Goal: Register for event/course

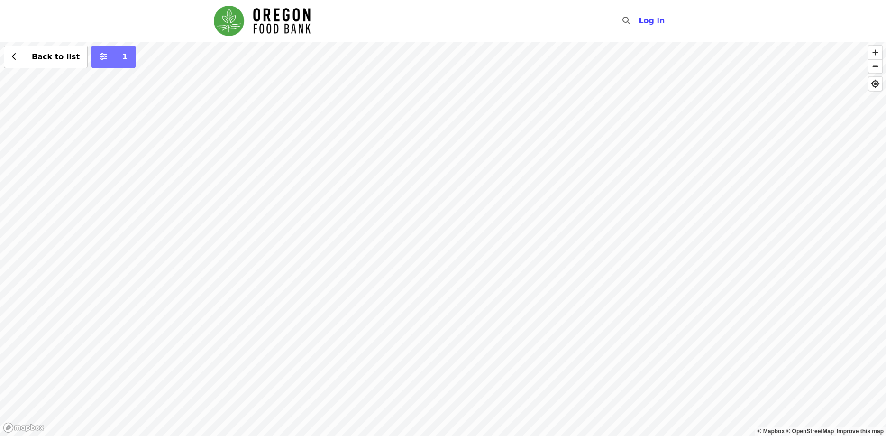
click at [100, 57] on icon "sliders-h icon" at bounding box center [104, 56] width 8 height 9
click at [41, 54] on span "Back to list" at bounding box center [56, 56] width 48 height 9
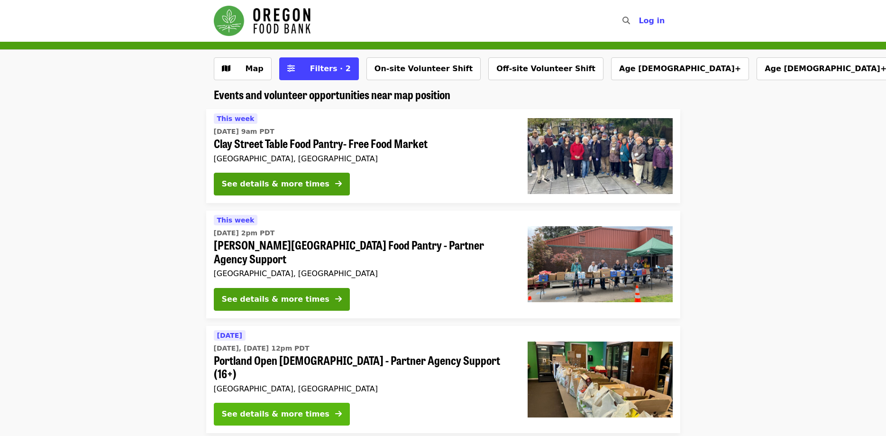
scroll to position [48, 0]
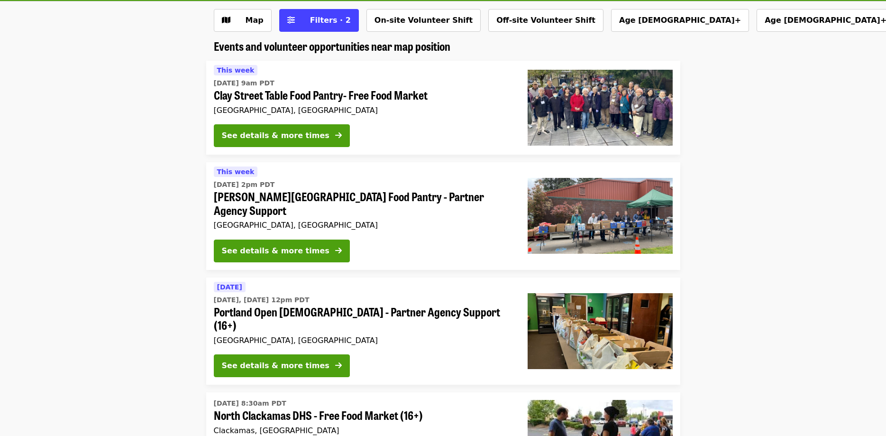
click at [275, 305] on span "Portland Open [DEMOGRAPHIC_DATA] - Partner Agency Support (16+)" at bounding box center [363, 318] width 299 height 27
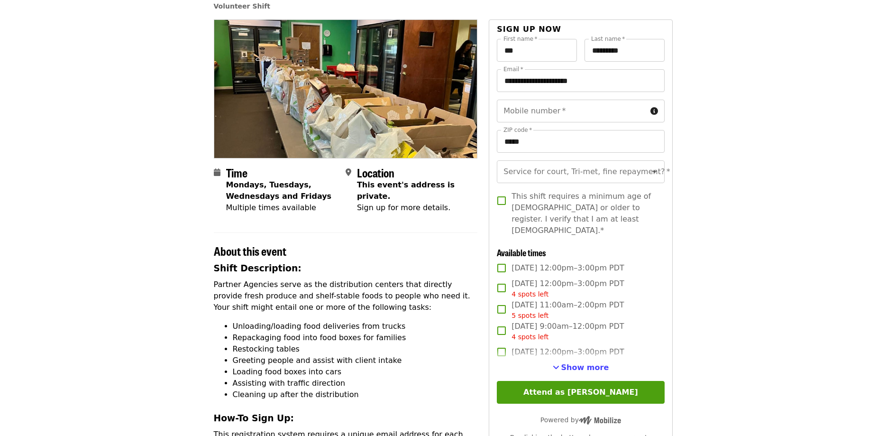
scroll to position [97, 0]
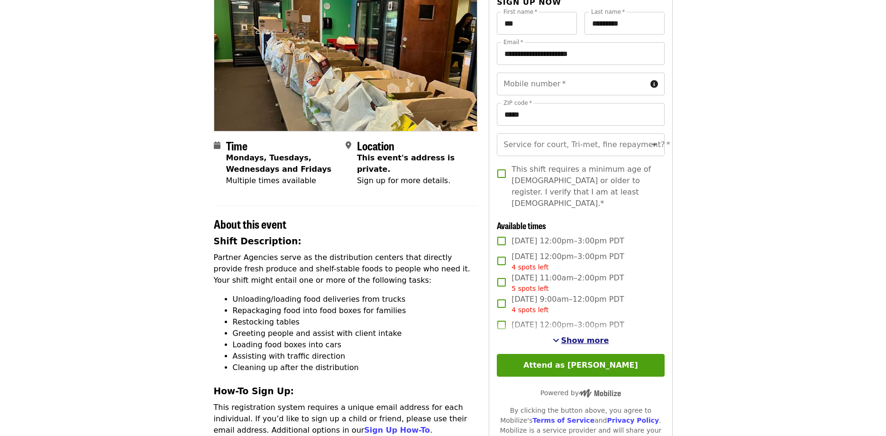
click at [584, 336] on span "Show more" at bounding box center [585, 340] width 48 height 9
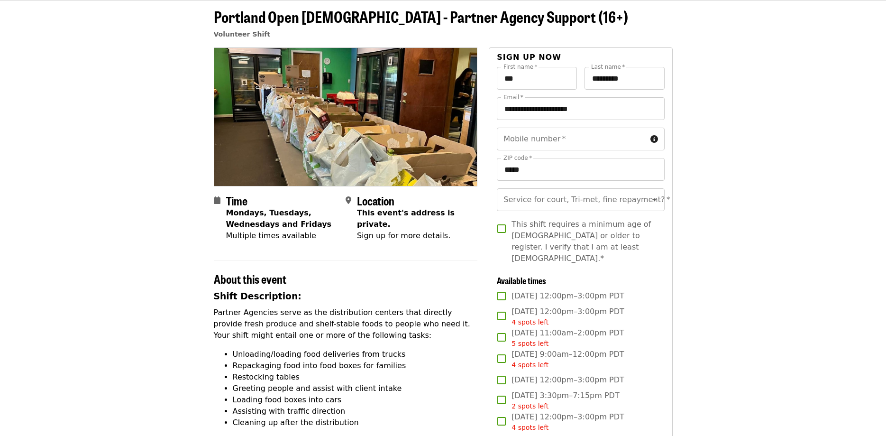
scroll to position [0, 0]
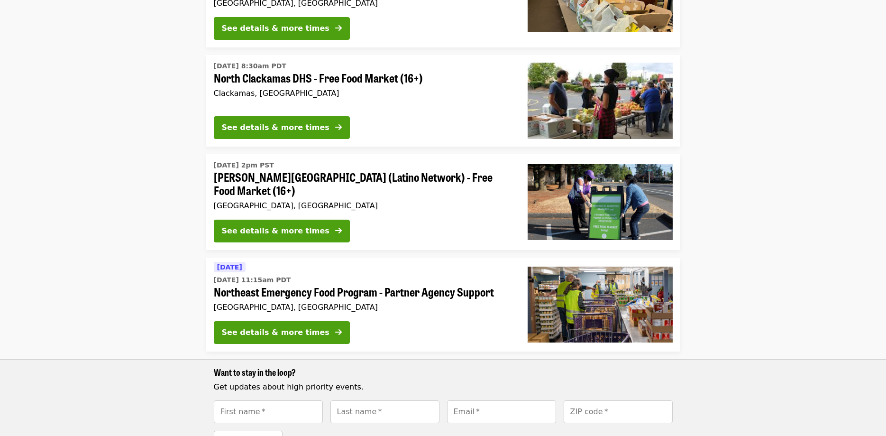
scroll to position [387, 0]
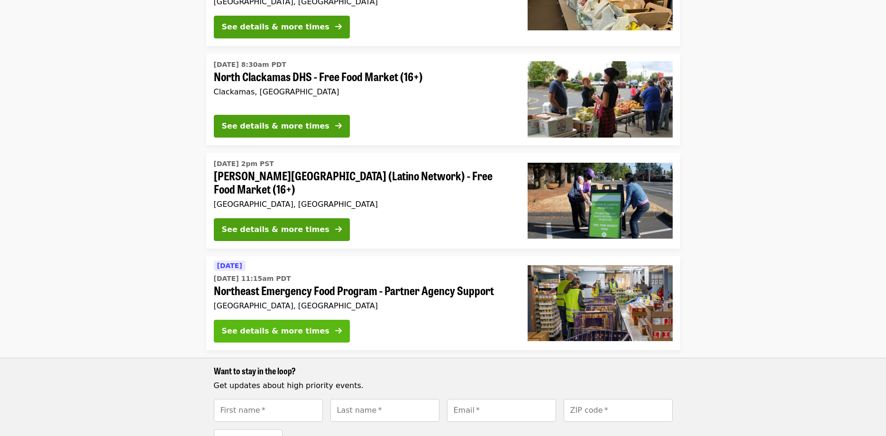
click at [263, 325] on div "See details & more times" at bounding box center [276, 330] width 108 height 11
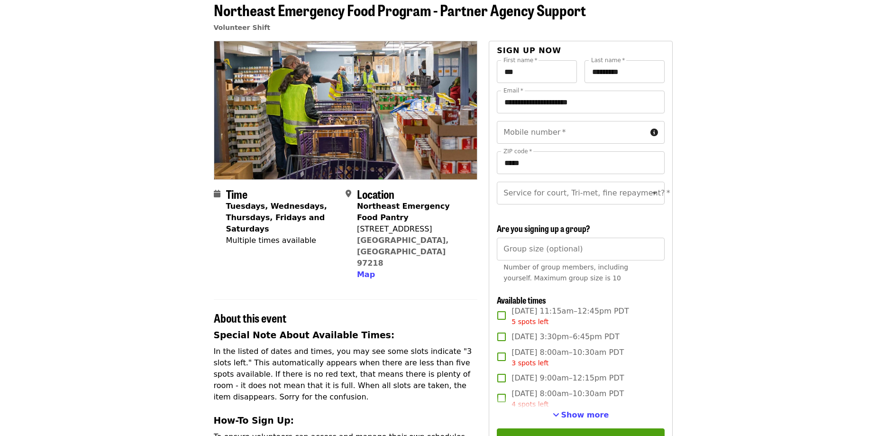
scroll to position [97, 0]
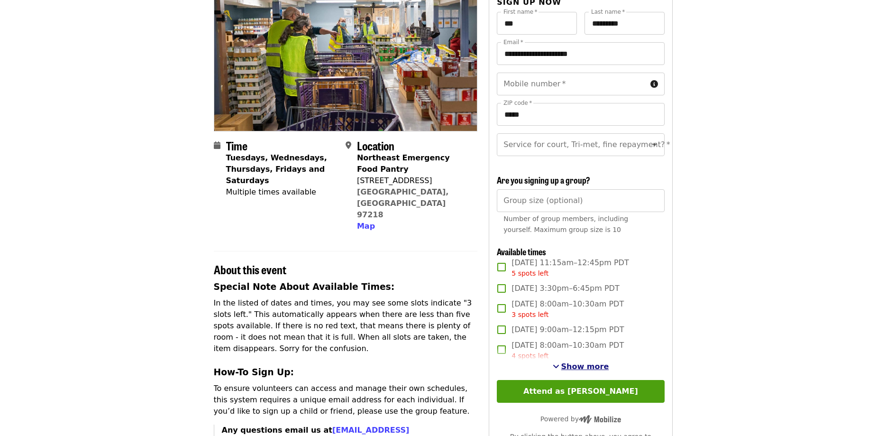
click at [572, 366] on span "Show more" at bounding box center [585, 366] width 48 height 9
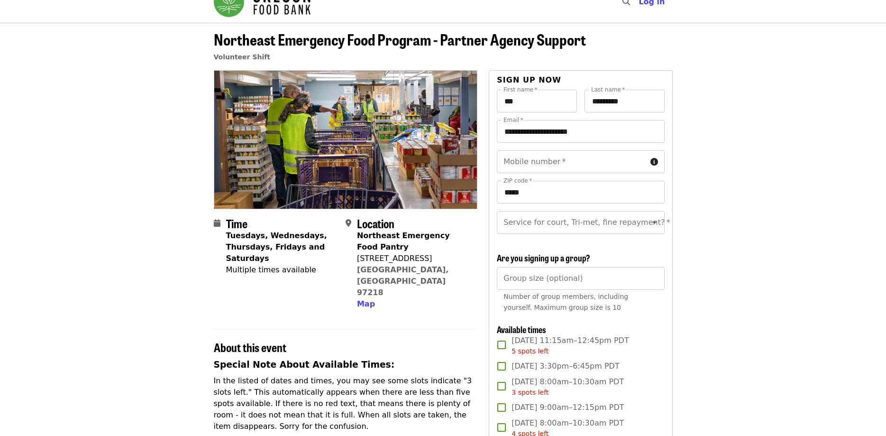
scroll to position [0, 0]
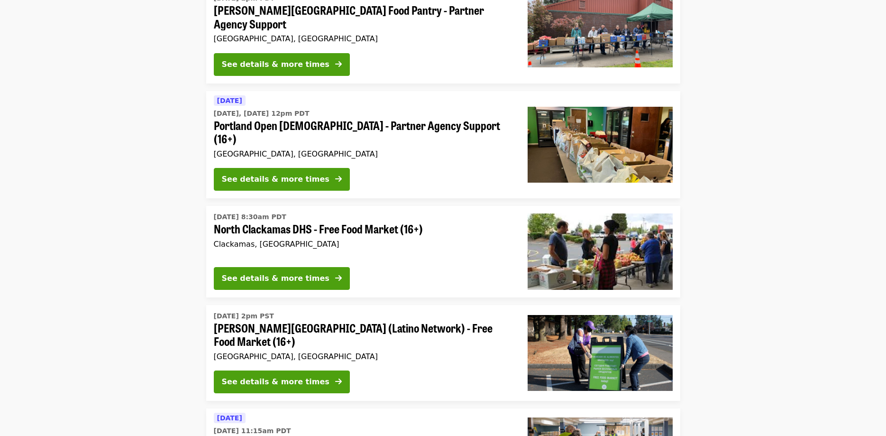
scroll to position [193, 0]
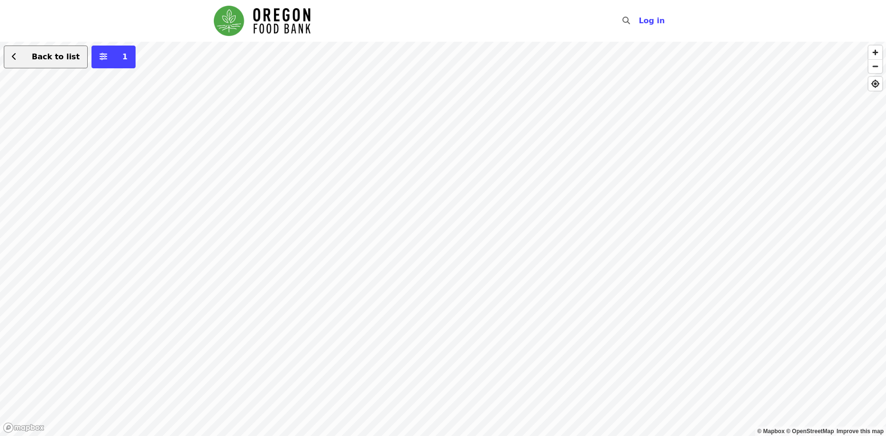
click at [28, 59] on span "Back to list" at bounding box center [50, 56] width 57 height 11
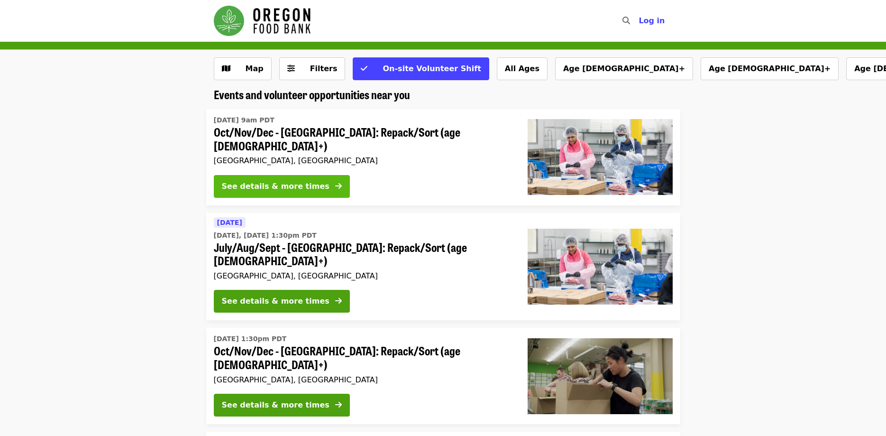
click at [281, 181] on div "See details & more times" at bounding box center [276, 186] width 108 height 11
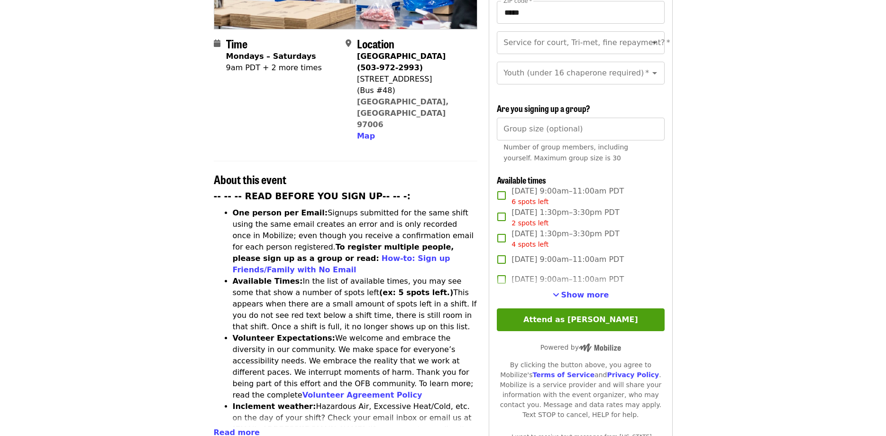
scroll to position [193, 0]
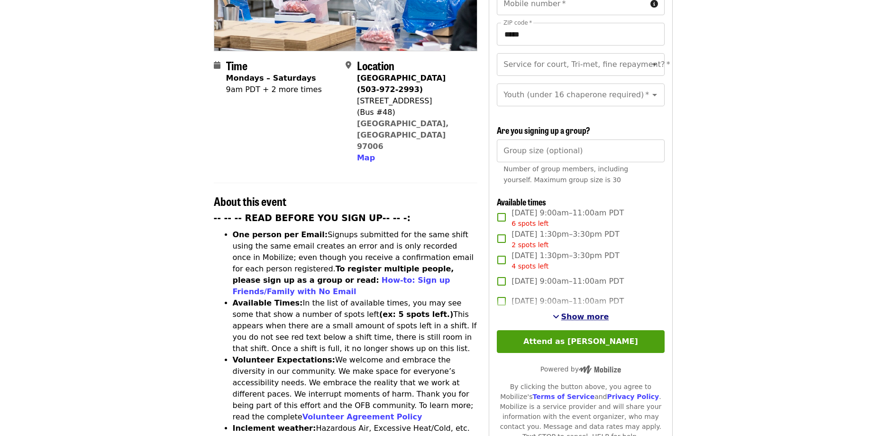
click at [578, 312] on span "Show more" at bounding box center [585, 316] width 48 height 9
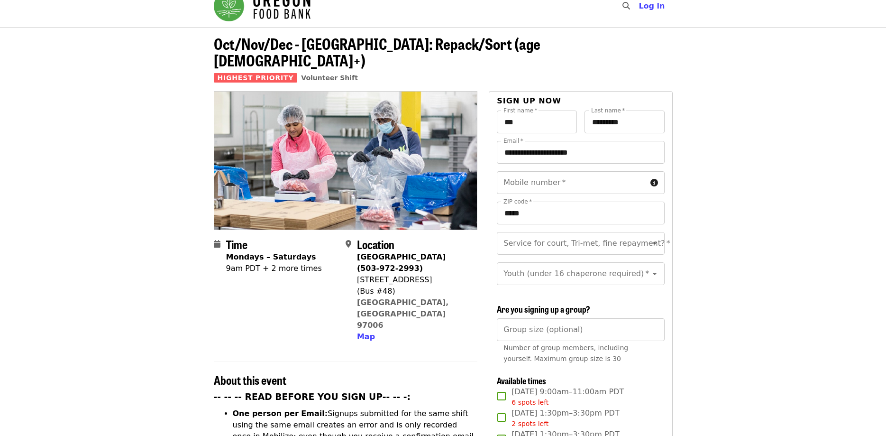
scroll to position [0, 0]
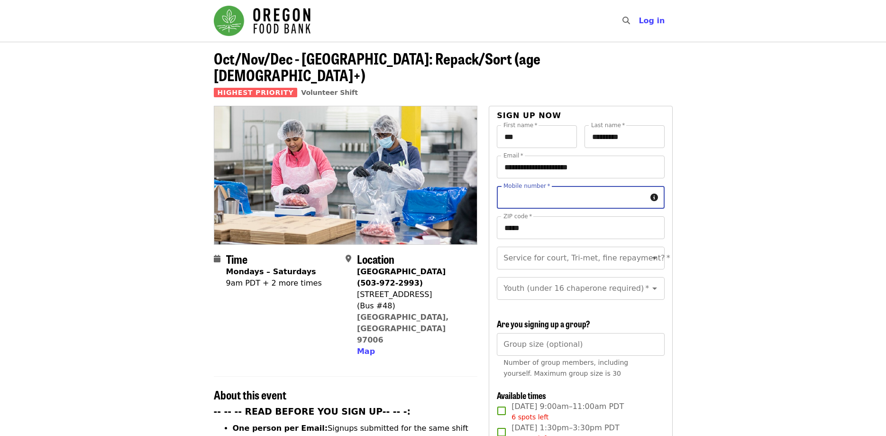
click at [561, 186] on input "Mobile number   *" at bounding box center [571, 197] width 149 height 23
type input "**********"
click at [467, 266] on div "Beaverton Warehouse (503-972-2993)" at bounding box center [413, 277] width 113 height 23
click at [529, 249] on input "Service for court, Tri-met, fine repayment?   *" at bounding box center [568, 258] width 129 height 18
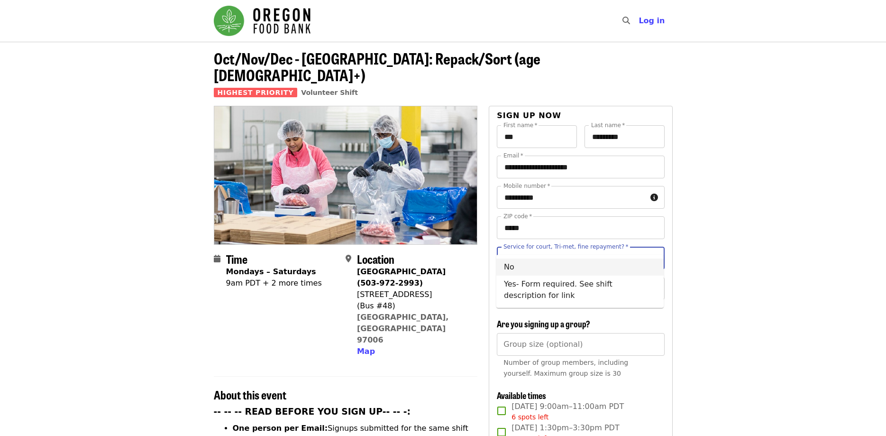
click at [520, 266] on li "No" at bounding box center [579, 266] width 167 height 17
type input "**"
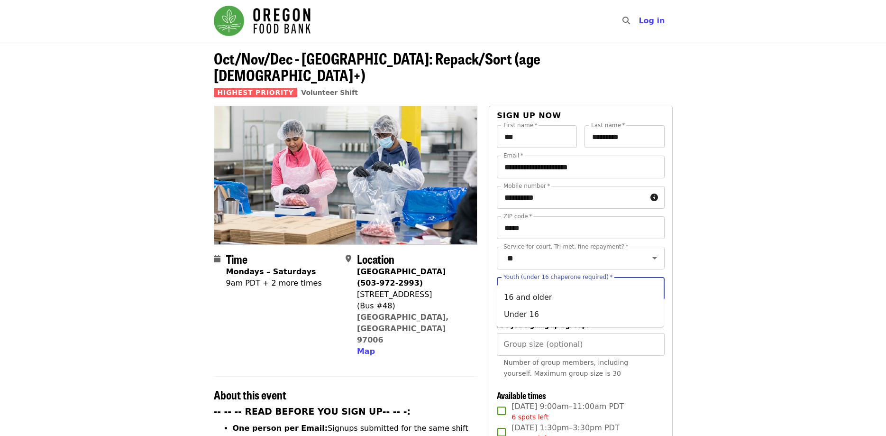
click at [559, 279] on input "Youth (under 16 chaperone required)   *" at bounding box center [568, 288] width 129 height 18
click at [523, 296] on li "16 and older" at bounding box center [579, 297] width 167 height 17
type input "**********"
click at [476, 297] on section "Time Mondays – Saturdays 9am PDT + 2 more times Location Beaverton Warehouse (5…" at bounding box center [346, 308] width 264 height 112
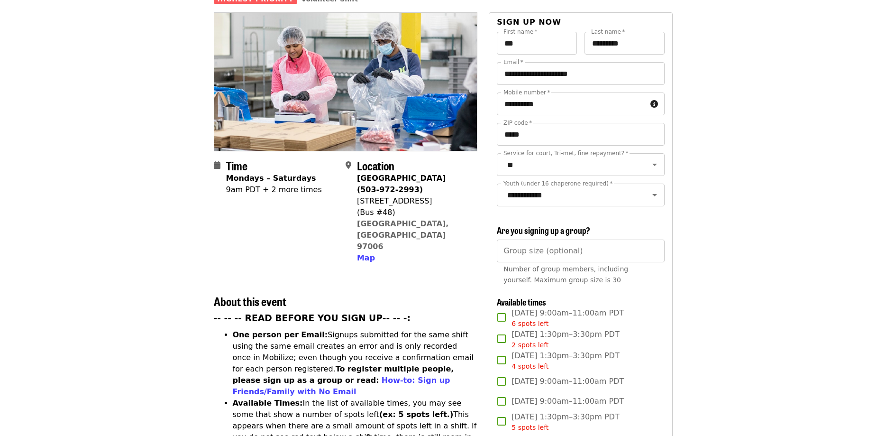
scroll to position [97, 0]
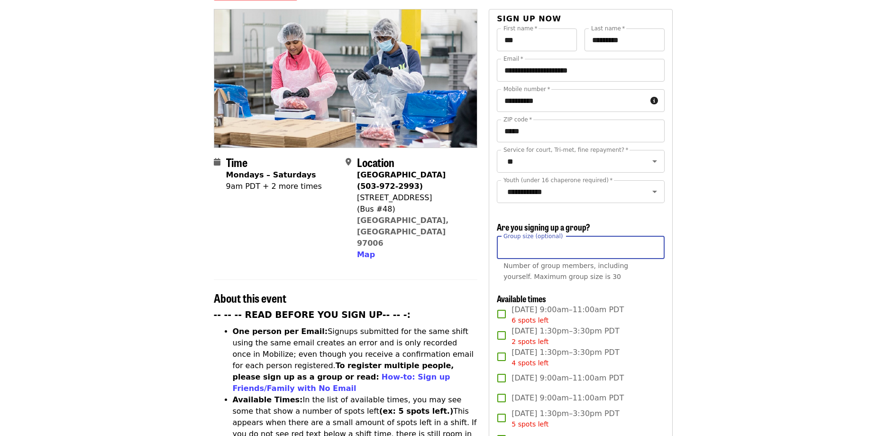
click at [555, 236] on input "Group size (optional)" at bounding box center [580, 247] width 167 height 23
click at [473, 222] on section "Time Mondays – Saturdays 9am PDT + 2 more times Location Beaverton Warehouse (5…" at bounding box center [346, 211] width 264 height 112
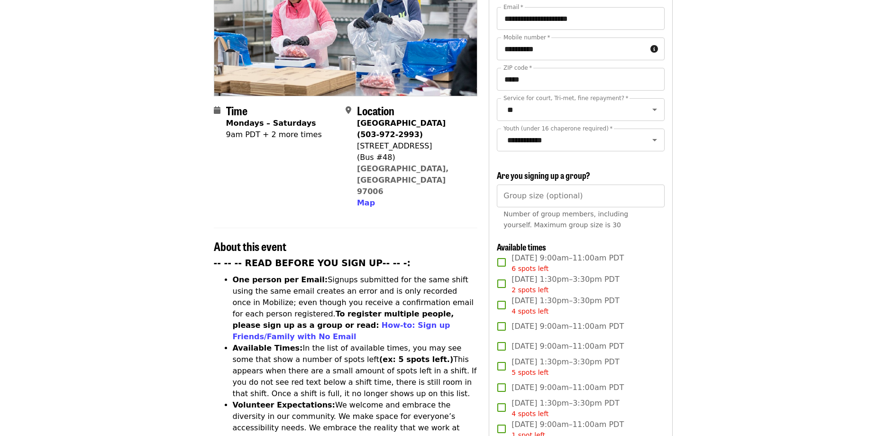
scroll to position [0, 0]
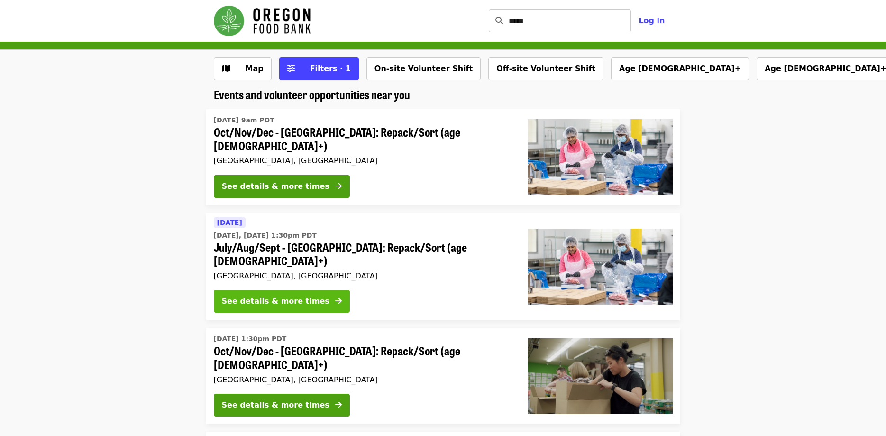
click at [265, 295] on div "See details & more times" at bounding box center [276, 300] width 108 height 11
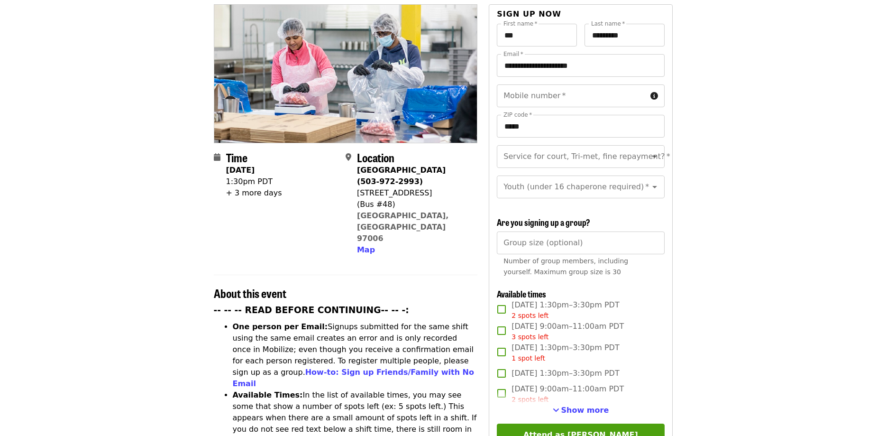
scroll to position [145, 0]
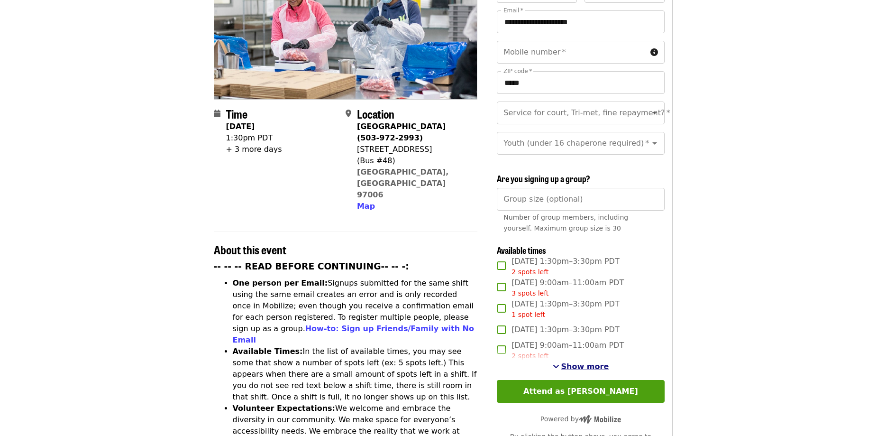
click at [584, 362] on span "Show more" at bounding box center [585, 366] width 48 height 9
click at [569, 188] on input "Group size (optional)" at bounding box center [580, 199] width 167 height 23
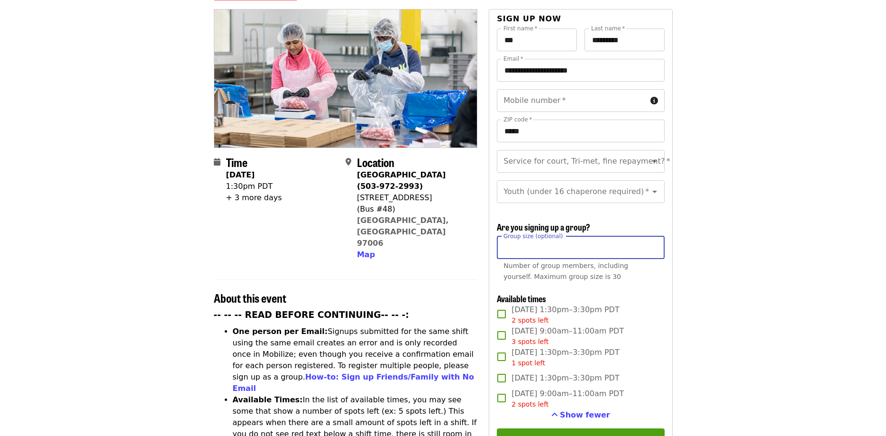
scroll to position [0, 0]
